Goal: Information Seeking & Learning: Learn about a topic

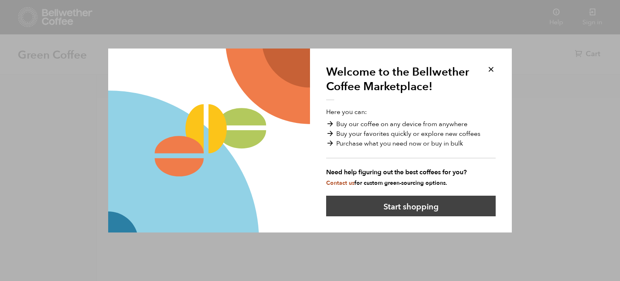
click at [424, 206] on button "Start shopping" at bounding box center [411, 205] width 170 height 21
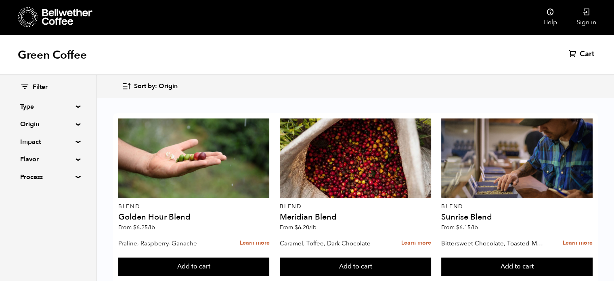
click at [228, 63] on div "Green Coffee Cart (0)" at bounding box center [307, 54] width 614 height 40
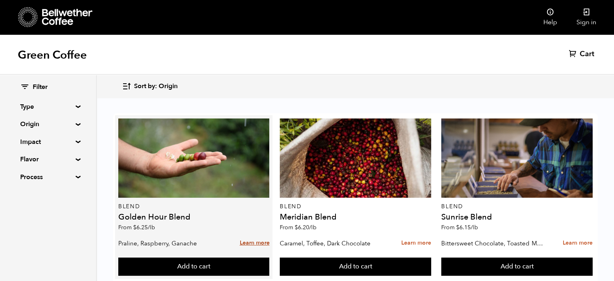
drag, startPoint x: 252, startPoint y: 197, endPoint x: 250, endPoint y: 193, distance: 4.3
click at [250, 234] on link "Learn more" at bounding box center [254, 242] width 30 height 17
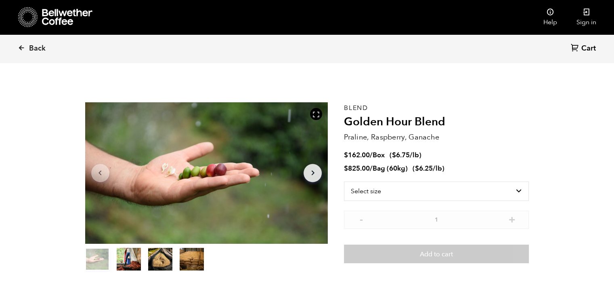
scroll to position [351, 430]
click at [522, 190] on select "Select size Bag (60kg) (132 lbs) Box (24 lbs)" at bounding box center [436, 190] width 185 height 19
click at [512, 160] on ul "$ 162.00 / Box ( $ 6.75 /lb ) $ 825.00 / Bag (60kg) ( $ 6.25 /lb )" at bounding box center [436, 162] width 185 height 23
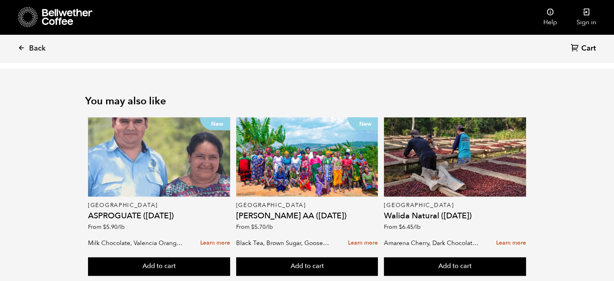
scroll to position [953, 0]
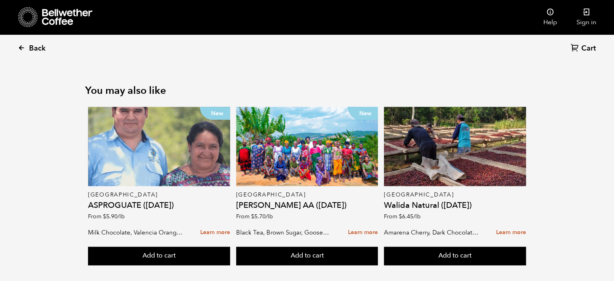
click at [39, 49] on span "Back" at bounding box center [37, 49] width 17 height 10
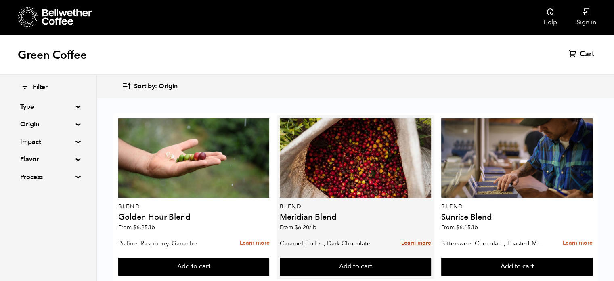
click at [417, 242] on link "Learn more" at bounding box center [416, 242] width 30 height 17
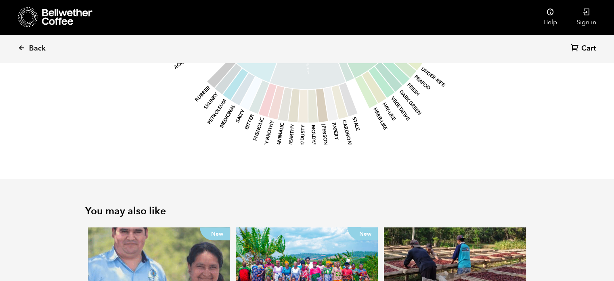
scroll to position [969, 0]
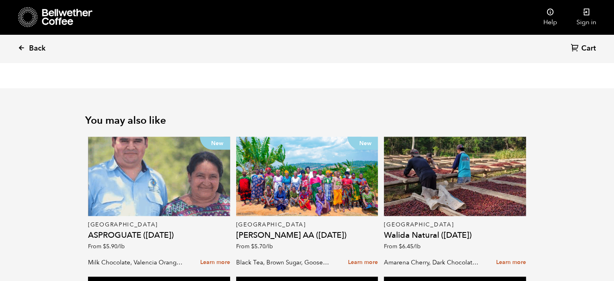
click at [27, 49] on link "Back" at bounding box center [43, 48] width 50 height 27
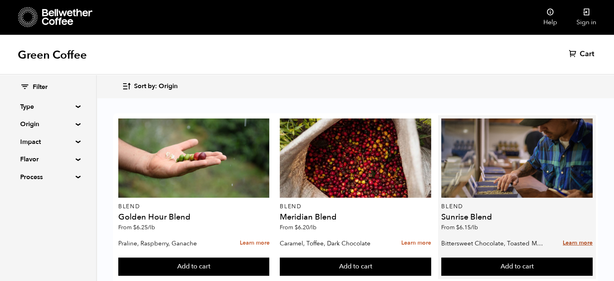
click at [579, 234] on link "Learn more" at bounding box center [578, 242] width 30 height 17
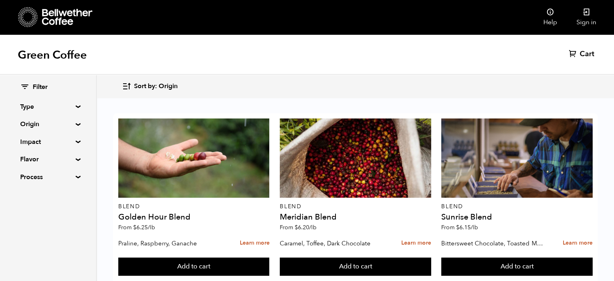
scroll to position [194, 0]
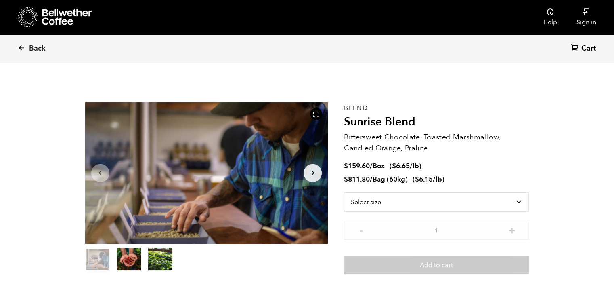
scroll to position [351, 430]
click at [447, 149] on p "Bittersweet Chocolate, Toasted Marshmallow, Candied Orange, Praline" at bounding box center [436, 143] width 185 height 22
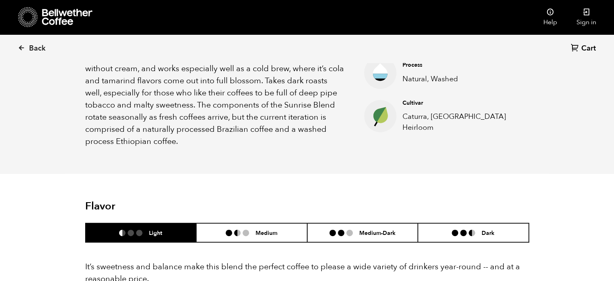
scroll to position [420, 0]
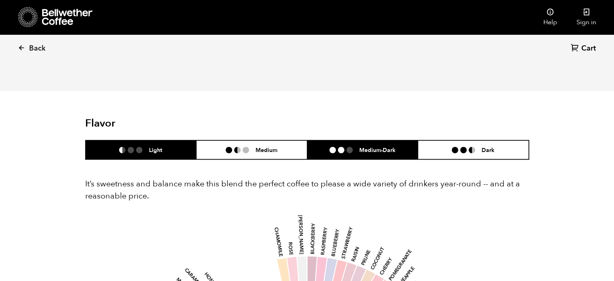
click at [404, 149] on li "Medium-Dark" at bounding box center [362, 149] width 111 height 19
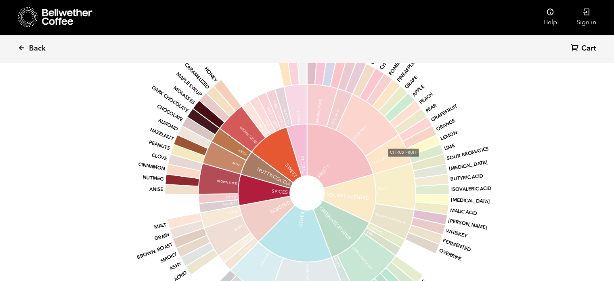
scroll to position [646, 0]
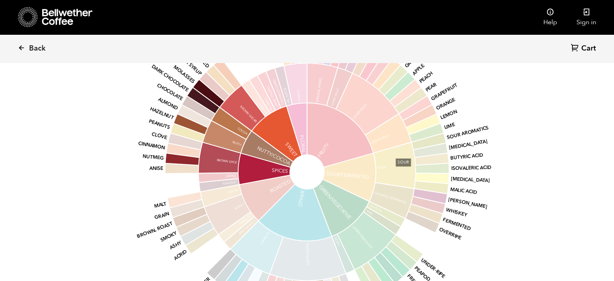
click at [404, 149] on icon at bounding box center [395, 165] width 42 height 46
click at [478, 113] on icon "base Fruity Sour/Fermented Green/Vegetative Other Roasted Spices Nutty/Cocoa Sw…" at bounding box center [307, 171] width 422 height 343
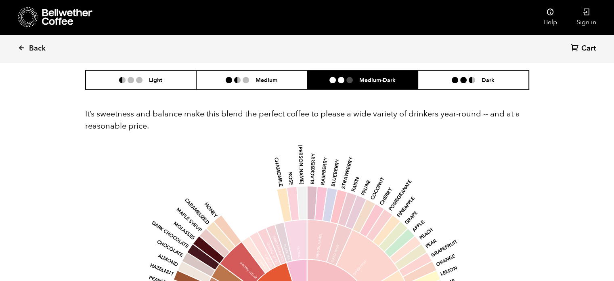
scroll to position [485, 0]
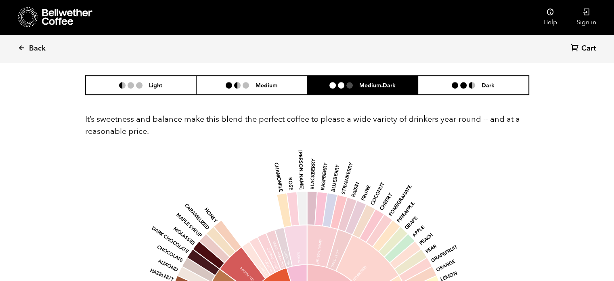
drag, startPoint x: 460, startPoint y: 84, endPoint x: 435, endPoint y: 169, distance: 88.7
drag, startPoint x: 435, startPoint y: 169, endPoint x: 422, endPoint y: 172, distance: 14.1
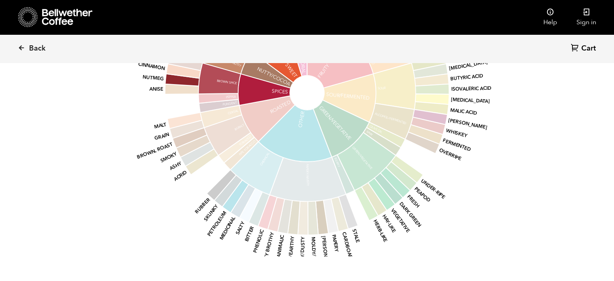
scroll to position [759, 0]
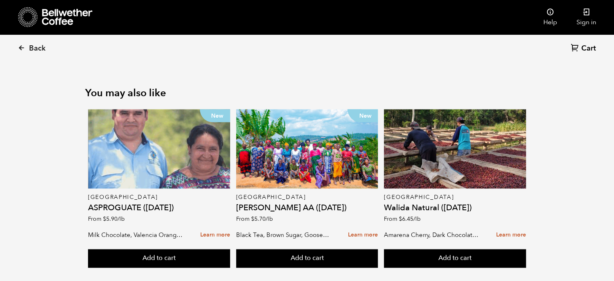
scroll to position [1006, 0]
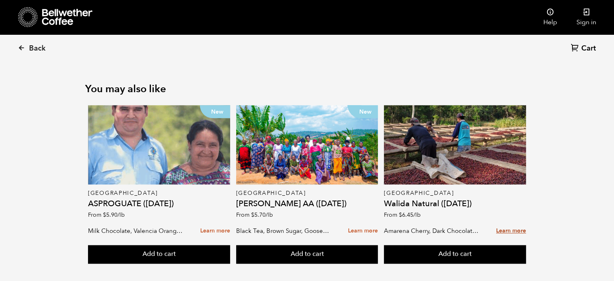
click at [514, 222] on link "Learn more" at bounding box center [511, 230] width 30 height 17
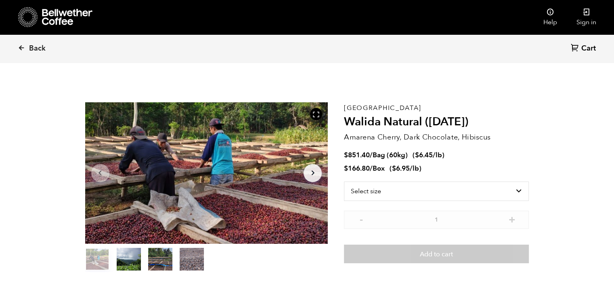
scroll to position [351, 430]
click at [487, 120] on h2 "Walida Natural ([DATE])" at bounding box center [436, 122] width 185 height 14
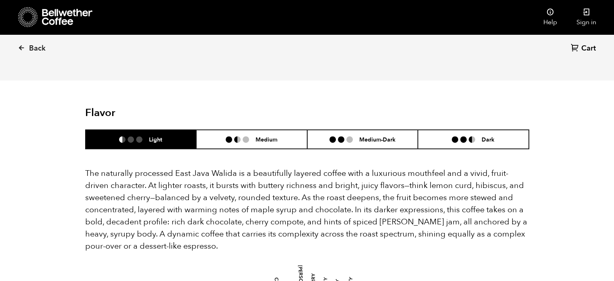
scroll to position [468, 0]
